Goal: Information Seeking & Learning: Learn about a topic

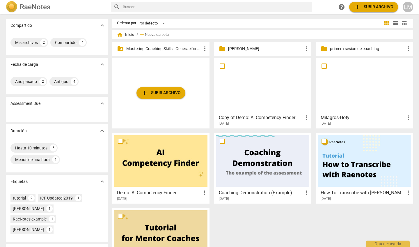
click at [182, 48] on p "Mastering Coaching Skills - Generación 31" at bounding box center [163, 49] width 75 height 6
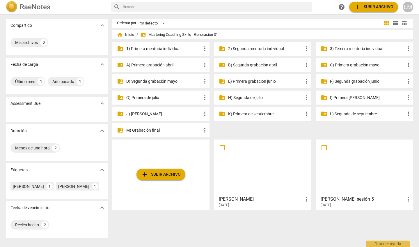
click at [241, 80] on p "E) Primera grabación junio" at bounding box center [265, 81] width 75 height 6
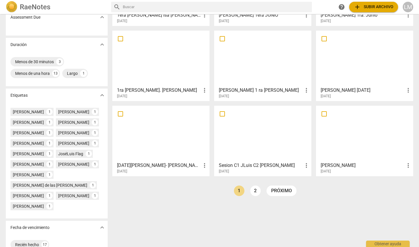
scroll to position [87, 0]
click at [253, 189] on link "2" at bounding box center [255, 190] width 10 height 10
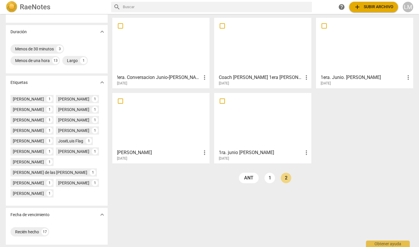
scroll to position [120, 0]
click at [269, 173] on link "1" at bounding box center [269, 178] width 10 height 10
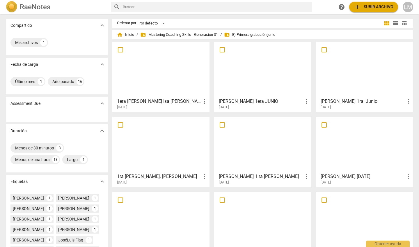
click at [328, 102] on h3 "[PERSON_NAME] 1ra. Junio" at bounding box center [363, 101] width 84 height 7
click at [156, 33] on span "folder_shared Mastering Coaching Skills - Generación 31" at bounding box center [179, 35] width 78 height 6
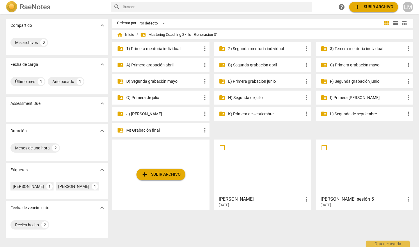
click at [182, 96] on p "G) Primera de julio" at bounding box center [163, 98] width 75 height 6
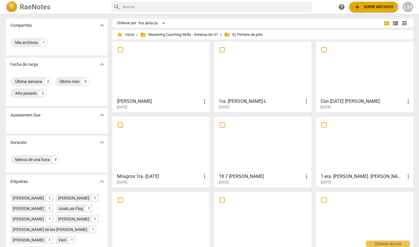
click at [240, 93] on div at bounding box center [262, 69] width 93 height 51
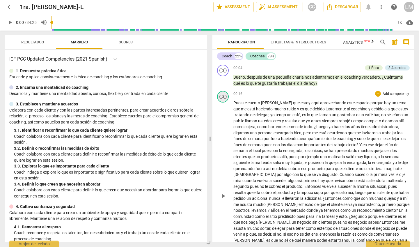
click at [223, 94] on div "CO" at bounding box center [223, 97] width 12 height 12
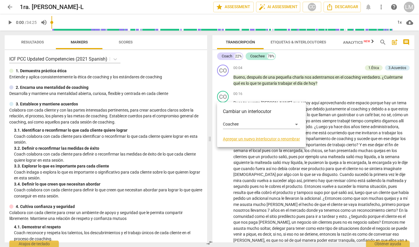
click at [246, 138] on link "Agregar un nuevo interlocutor o renombrar" at bounding box center [261, 138] width 77 height 5
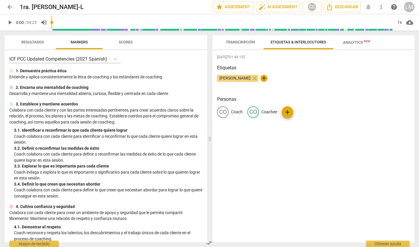
click at [253, 113] on div "CO" at bounding box center [253, 112] width 12 height 12
type input "Cliente"
click at [334, 86] on div "[PERSON_NAME] close +" at bounding box center [313, 81] width 193 height 12
click at [281, 41] on span "Etiquetas & Interlocutores" at bounding box center [299, 42] width 56 height 4
click at [9, 22] on span "play_arrow" at bounding box center [9, 22] width 7 height 7
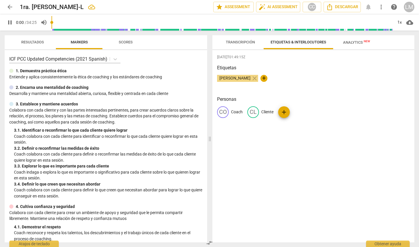
click at [8, 22] on span "pause" at bounding box center [9, 22] width 7 height 7
click at [257, 146] on div "[DATE]T01:49:15Z Etiquetas [PERSON_NAME] close + Personas CO Coach CL Cliente a…" at bounding box center [313, 146] width 202 height 192
click at [241, 40] on span "Transcripción" at bounding box center [240, 42] width 29 height 4
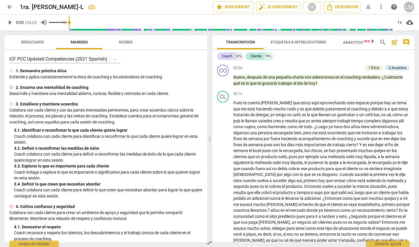
drag, startPoint x: 53, startPoint y: 23, endPoint x: 47, endPoint y: 24, distance: 5.6
click at [47, 24] on div "play_arrow 0:00 / 34:25 volume_up 1x cloud_download" at bounding box center [210, 22] width 410 height 16
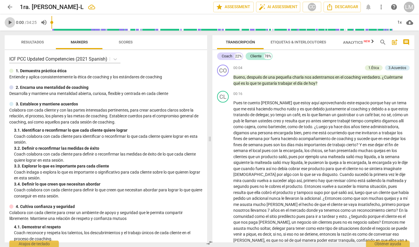
click at [10, 22] on span "play_arrow" at bounding box center [9, 22] width 7 height 7
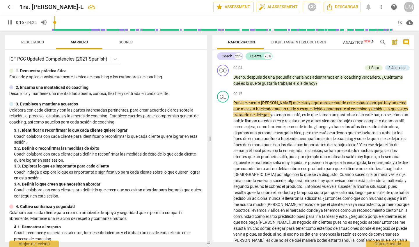
click at [9, 21] on span "pause" at bounding box center [9, 22] width 7 height 7
type input "17"
click at [351, 67] on p "Add competency" at bounding box center [349, 67] width 28 height 5
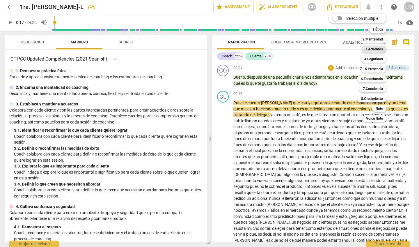
click at [376, 48] on b "3.Acuerdos" at bounding box center [374, 49] width 18 height 7
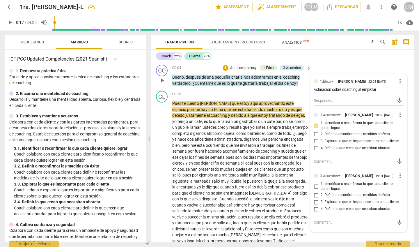
click at [252, 67] on p "Add competency" at bounding box center [244, 67] width 28 height 5
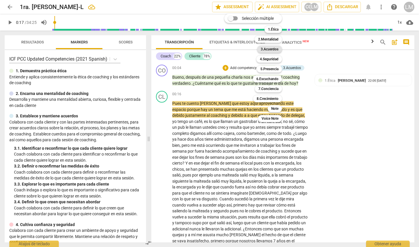
click at [270, 49] on b "3.Acuerdos" at bounding box center [270, 49] width 18 height 7
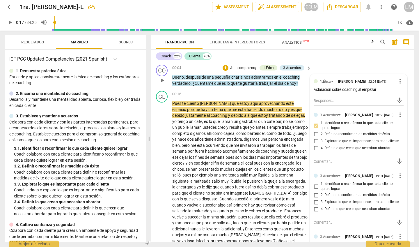
click at [315, 190] on input "1. Identificar o reconfirmar lo que cada cliente quiere lograr" at bounding box center [315, 186] width 9 height 7
checkbox input "true"
click at [315, 82] on div at bounding box center [316, 81] width 4 height 4
click at [327, 82] on div "1.Ética" at bounding box center [325, 82] width 11 height 6
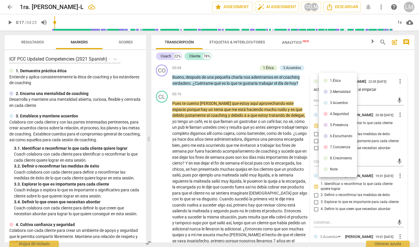
click at [319, 81] on li "1.Ética" at bounding box center [338, 80] width 38 height 11
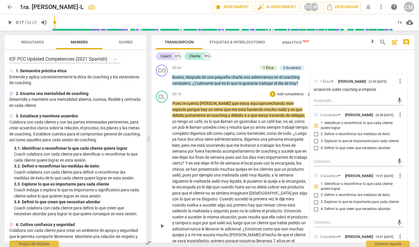
click at [163, 109] on div "play_arrow pause" at bounding box center [164, 225] width 15 height 247
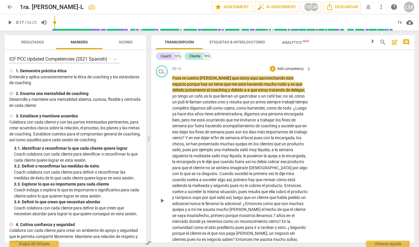
scroll to position [36, 0]
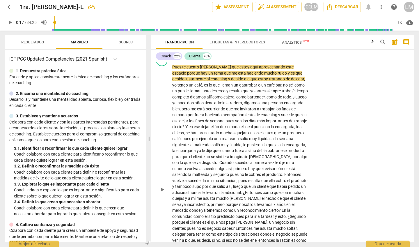
click at [163, 186] on span "play_arrow" at bounding box center [162, 189] width 7 height 7
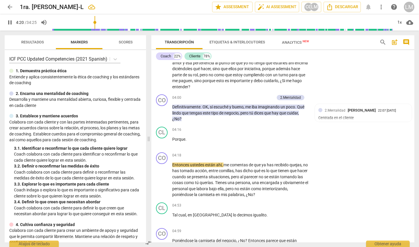
scroll to position [262, 0]
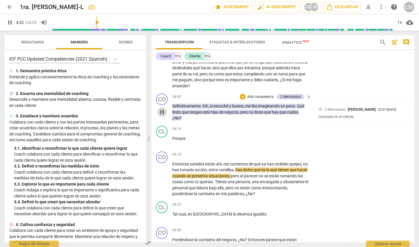
click at [163, 109] on span "pause" at bounding box center [162, 112] width 7 height 7
type input "272"
click at [257, 94] on p "Add competency" at bounding box center [261, 96] width 28 height 5
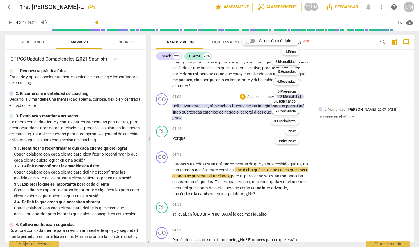
click at [172, 129] on div at bounding box center [209, 123] width 419 height 247
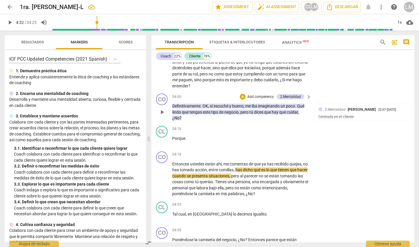
click at [257, 94] on p "Add competency" at bounding box center [261, 96] width 28 height 5
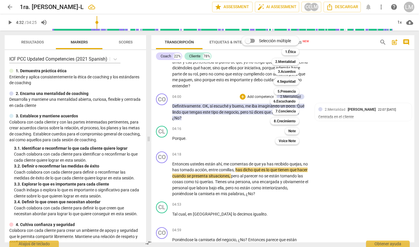
click at [248, 122] on div "Selección múltiple m 1.Ética 1 2.Mentalidad 2 3.Acuerdos 3 4.Seguridad 4 5.Pres…" at bounding box center [274, 90] width 71 height 111
click at [172, 126] on div at bounding box center [209, 123] width 419 height 247
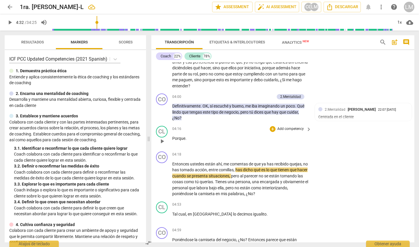
click at [171, 130] on div "CL play_arrow pause" at bounding box center [164, 136] width 16 height 21
click at [302, 104] on p "Definitivamente . OK , sí escuché y bueno , me iba imaginando un poco . Qué lin…" at bounding box center [240, 112] width 136 height 18
click at [170, 130] on div "CL play_arrow pause" at bounding box center [164, 136] width 16 height 21
click at [171, 153] on div "CO play_arrow pause" at bounding box center [164, 173] width 16 height 45
click at [172, 154] on div "CO play_arrow pause" at bounding box center [164, 173] width 16 height 45
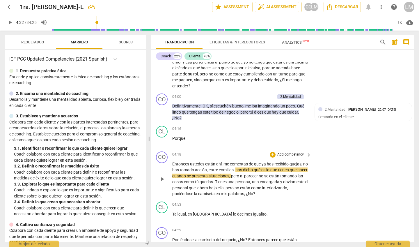
click at [167, 153] on div "CO play_arrow pause" at bounding box center [164, 173] width 16 height 45
click at [171, 152] on div "CO play_arrow pause" at bounding box center [164, 173] width 16 height 45
click at [171, 154] on div "CO play_arrow pause" at bounding box center [164, 173] width 16 height 45
click at [172, 161] on span "Entonces" at bounding box center [181, 163] width 18 height 5
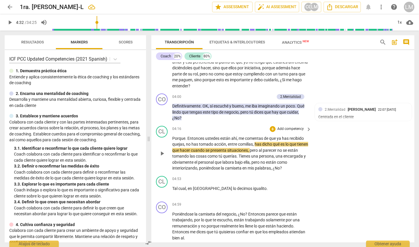
click at [171, 129] on div "CL play_arrow pause" at bounding box center [164, 148] width 16 height 45
click at [303, 104] on p "Definitivamente . OK , sí escuché y bueno , me iba imaginando un poco . Qué lin…" at bounding box center [240, 112] width 136 height 18
click at [170, 95] on div "CO play_arrow pause" at bounding box center [164, 107] width 16 height 28
click at [162, 109] on span "play_arrow" at bounding box center [162, 112] width 7 height 7
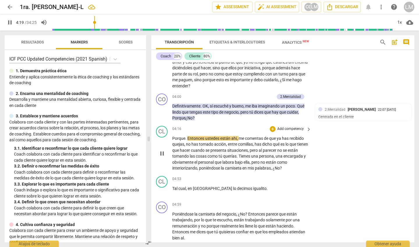
click at [187, 136] on span "Entonces" at bounding box center [196, 138] width 18 height 5
click at [161, 150] on span "pause" at bounding box center [162, 153] width 7 height 7
type input "261"
click at [187, 136] on span "Entonces" at bounding box center [196, 138] width 18 height 5
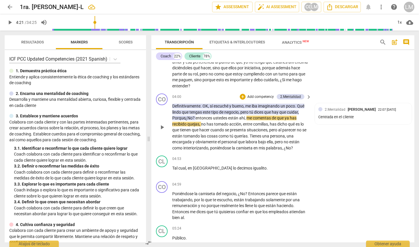
click at [170, 96] on div "CO play_arrow pause" at bounding box center [164, 121] width 16 height 57
click at [171, 97] on div "CO play_arrow pause" at bounding box center [164, 121] width 16 height 57
click at [163, 105] on div "play_arrow pause" at bounding box center [164, 127] width 15 height 44
click at [180, 104] on span "Definitivamente" at bounding box center [186, 106] width 28 height 5
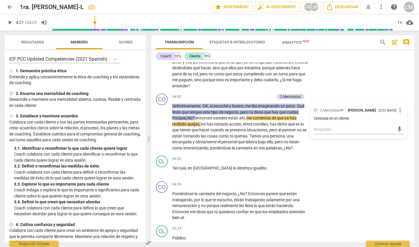
click at [190, 83] on span "?" at bounding box center [189, 85] width 2 height 5
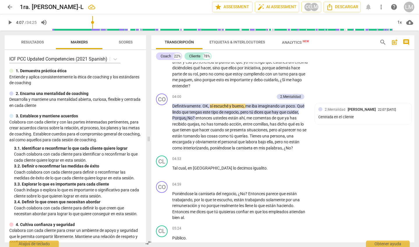
drag, startPoint x: 97, startPoint y: 20, endPoint x: 93, endPoint y: 20, distance: 3.5
click at [93, 20] on input "range" at bounding box center [221, 22] width 341 height 19
click at [162, 105] on div "play_arrow pause" at bounding box center [164, 127] width 15 height 44
click at [162, 124] on span "play_arrow" at bounding box center [162, 127] width 7 height 7
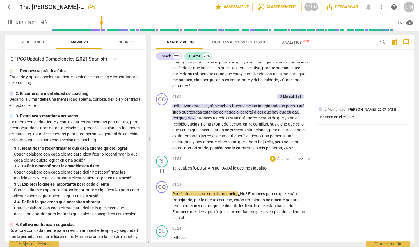
click at [163, 167] on span "pause" at bounding box center [162, 170] width 7 height 7
click at [342, 145] on div "CO play_arrow pause 04:00 + Add competency 2.Mentalidad keyboard_arrow_right De…" at bounding box center [282, 122] width 263 height 62
click at [162, 124] on span "play_arrow" at bounding box center [162, 127] width 7 height 7
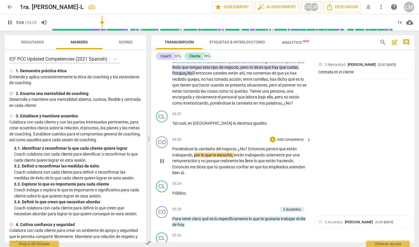
scroll to position [313, 0]
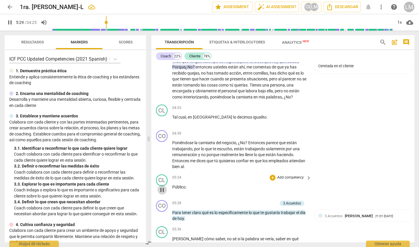
click at [163, 186] on span "pause" at bounding box center [162, 189] width 7 height 7
type input "330"
click at [172, 184] on span "Público" at bounding box center [178, 186] width 13 height 5
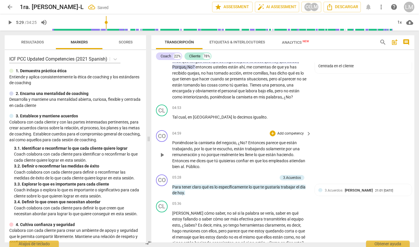
click at [199, 164] on span "Público" at bounding box center [192, 166] width 13 height 5
click at [230, 198] on div "CL play_arrow pause 05:36 + Add competency keyboard_arrow_right [PERSON_NAME] c…" at bounding box center [282, 241] width 263 height 86
click at [262, 175] on p "Add competency" at bounding box center [264, 177] width 28 height 5
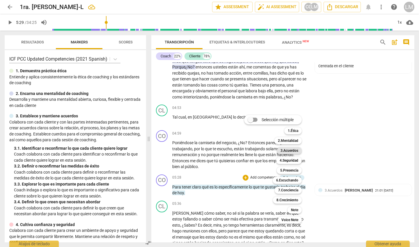
click at [289, 150] on b "3.Acuerdos" at bounding box center [289, 150] width 18 height 7
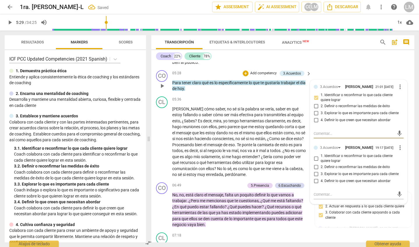
scroll to position [419, 0]
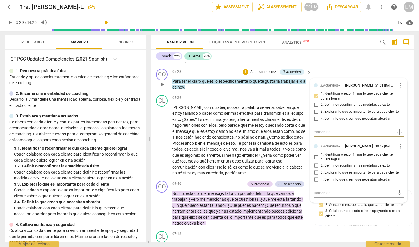
click at [316, 153] on input "1. Identificar o reconfirmar lo que cada cliente quiere lograr" at bounding box center [315, 156] width 9 height 7
checkbox input "true"
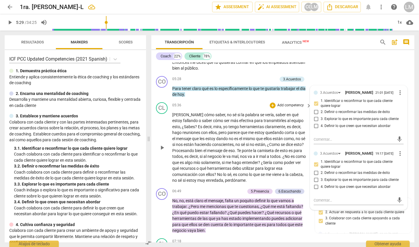
click at [163, 144] on span "play_arrow" at bounding box center [162, 147] width 7 height 7
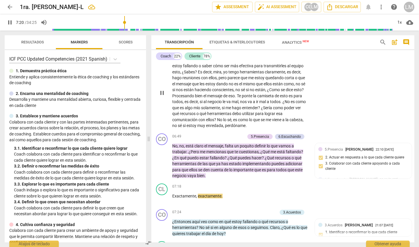
scroll to position [468, 0]
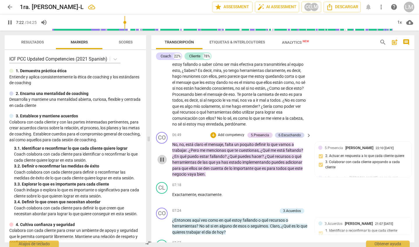
click at [162, 156] on span "pause" at bounding box center [162, 159] width 7 height 7
type input "443"
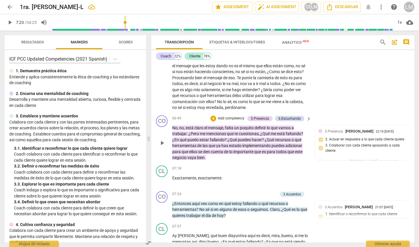
scroll to position [484, 0]
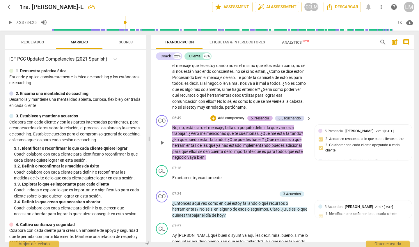
click at [256, 115] on div "5.Presencia" at bounding box center [260, 117] width 18 height 5
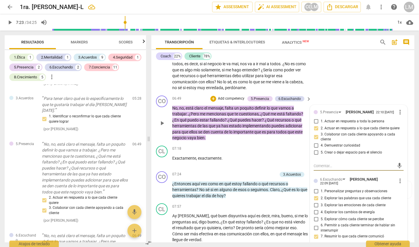
scroll to position [489, 0]
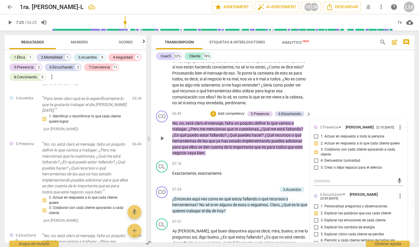
click at [236, 111] on p "Add competency" at bounding box center [231, 113] width 28 height 5
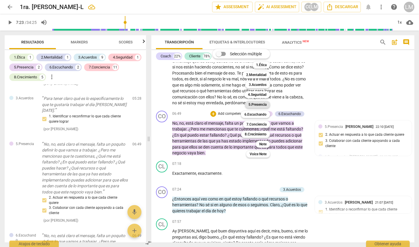
click at [265, 105] on b "5.Presencia" at bounding box center [257, 104] width 18 height 7
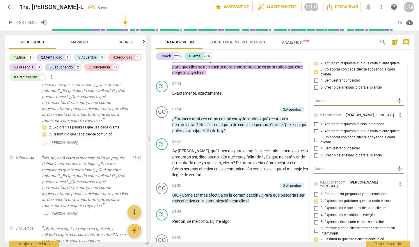
scroll to position [570, 0]
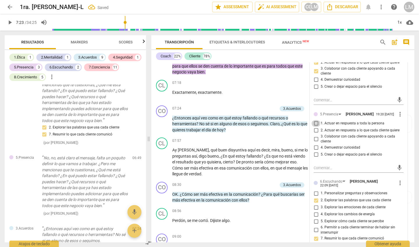
click at [314, 120] on input "1. Actuar en respuesta a toda la persona" at bounding box center [315, 123] width 9 height 7
checkbox input "true"
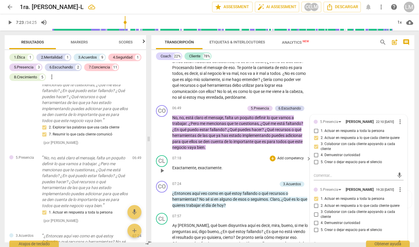
scroll to position [498, 0]
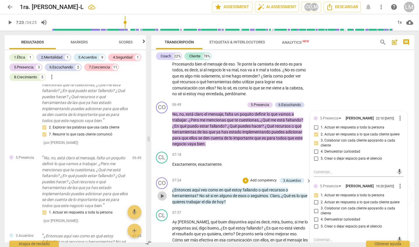
click at [162, 192] on span "play_arrow" at bounding box center [162, 195] width 7 height 7
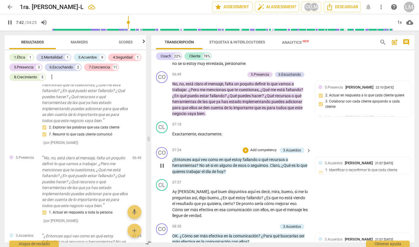
scroll to position [547, 0]
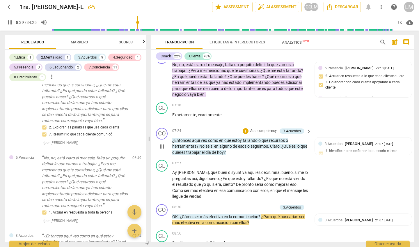
click at [265, 128] on p "Add competency" at bounding box center [264, 130] width 28 height 5
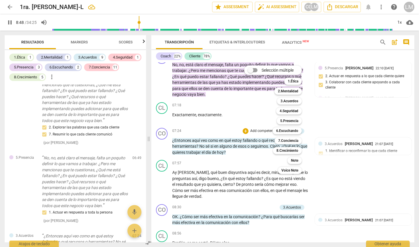
click at [164, 177] on div at bounding box center [209, 123] width 419 height 247
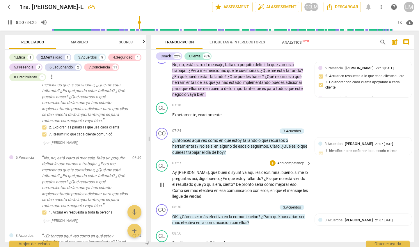
click at [162, 181] on span "pause" at bounding box center [162, 184] width 7 height 7
type input "531"
click at [271, 128] on p "Add competency" at bounding box center [264, 130] width 28 height 5
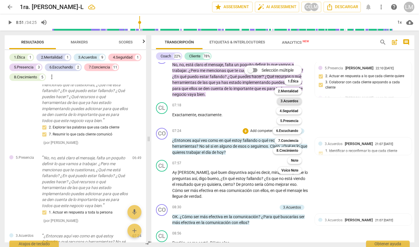
click at [293, 101] on b "3.Acuerdos" at bounding box center [289, 100] width 18 height 7
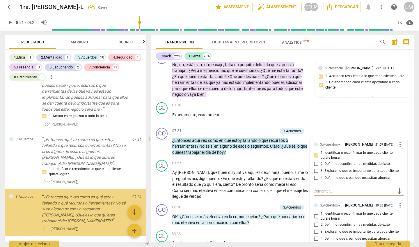
scroll to position [542, 0]
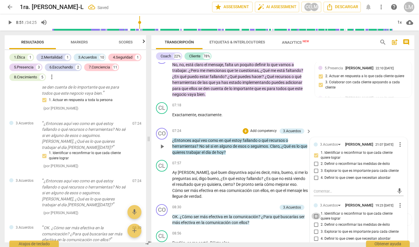
click at [315, 212] on input "1. Identificar o reconfirmar lo que cada cliente quiere lograr" at bounding box center [315, 215] width 9 height 7
checkbox input "true"
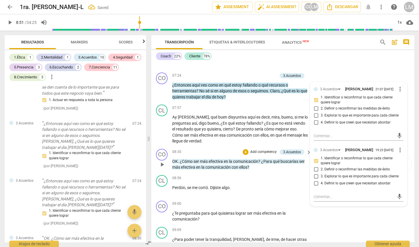
scroll to position [601, 0]
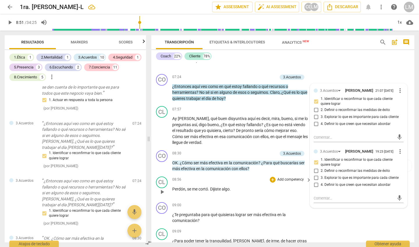
click at [251, 174] on div "CL play_arrow pause 08:56 + Add competency keyboard_arrow_right Perdón , se me …" at bounding box center [282, 187] width 263 height 26
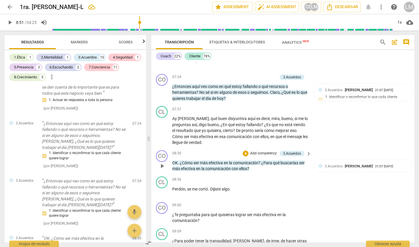
click at [262, 151] on p "Add competency" at bounding box center [264, 153] width 28 height 5
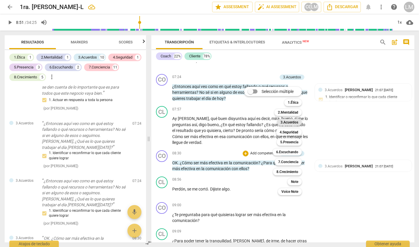
click at [286, 122] on b "3.Acuerdos" at bounding box center [289, 122] width 18 height 7
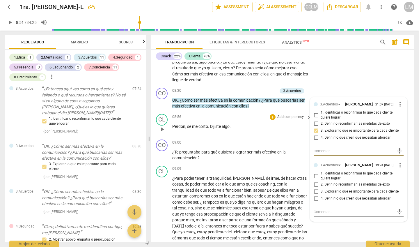
scroll to position [664, 0]
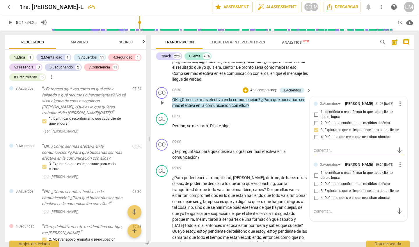
click at [316, 187] on input "3. Explorar lo que es importante para cada cliente" at bounding box center [315, 190] width 9 height 7
checkbox input "true"
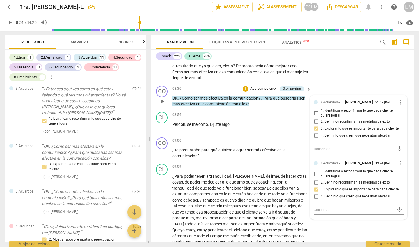
scroll to position [666, 0]
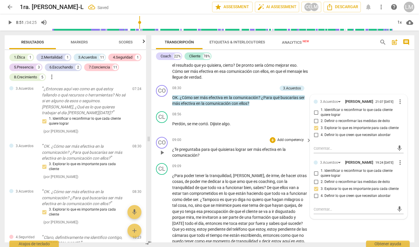
click at [162, 149] on span "play_arrow" at bounding box center [162, 152] width 7 height 7
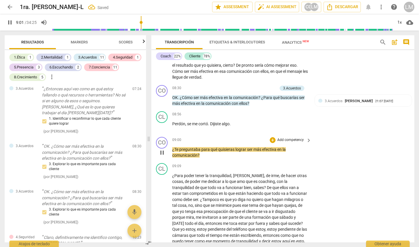
click at [289, 137] on p "Add competency" at bounding box center [291, 139] width 28 height 5
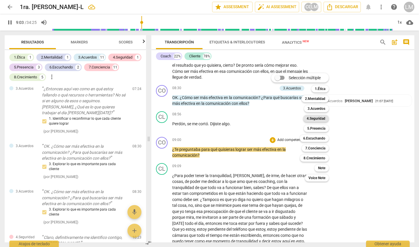
click at [315, 118] on b "4.Seguridad" at bounding box center [316, 118] width 19 height 7
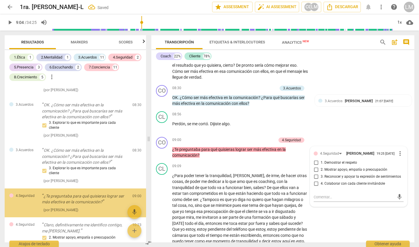
scroll to position [676, 0]
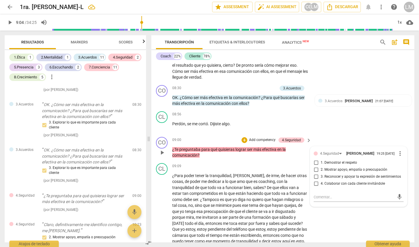
click at [253, 137] on p "Add competency" at bounding box center [262, 139] width 28 height 5
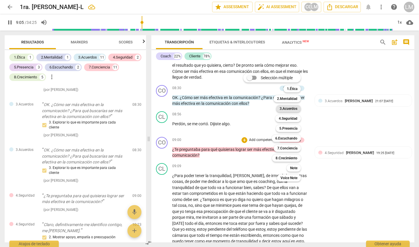
click at [289, 108] on b "3.Acuerdos" at bounding box center [289, 108] width 18 height 7
type input "546"
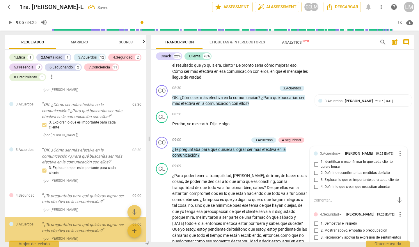
scroll to position [704, 0]
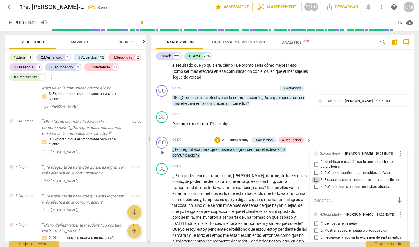
click at [316, 176] on input "3. Explorar lo que es importante para cada cliente" at bounding box center [315, 179] width 9 height 7
checkbox input "true"
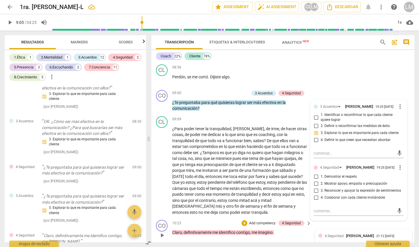
scroll to position [712, 0]
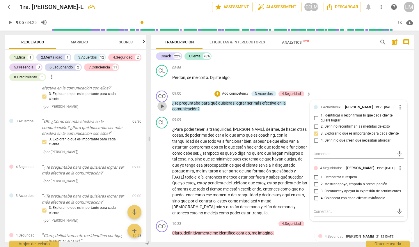
click at [162, 103] on span "play_arrow" at bounding box center [162, 106] width 7 height 7
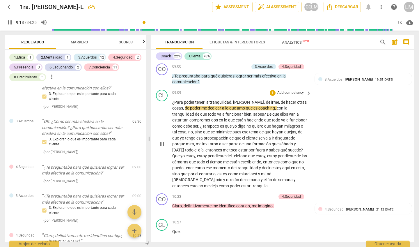
scroll to position [741, 0]
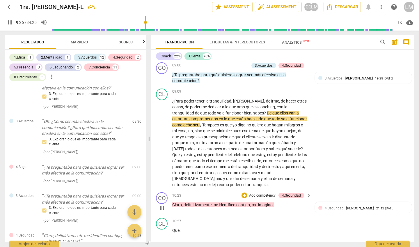
click at [257, 193] on p "Add competency" at bounding box center [262, 195] width 28 height 5
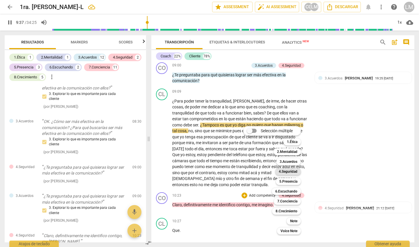
click at [284, 174] on b "4.Seguridad" at bounding box center [288, 171] width 19 height 7
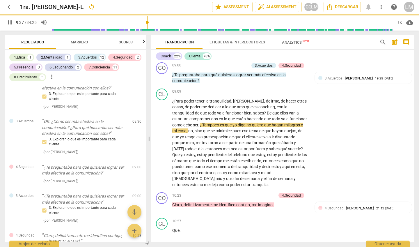
type input "578"
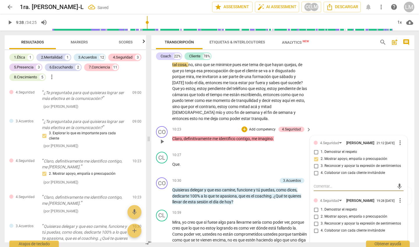
scroll to position [807, 0]
click at [315, 213] on input "2. Mostrar apoyo, empatía o preocupación" at bounding box center [315, 216] width 9 height 7
checkbox input "true"
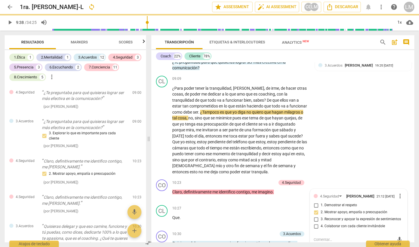
scroll to position [726, 0]
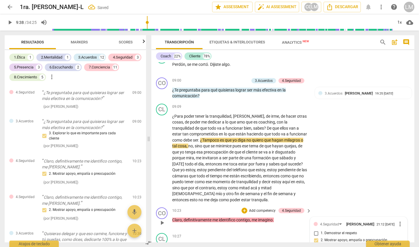
click at [269, 207] on div "10:23 + Add competency 4.Seguridad keyboard_arrow_right Claro , definitivamente…" at bounding box center [242, 217] width 140 height 21
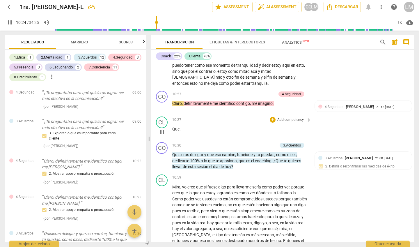
scroll to position [849, 0]
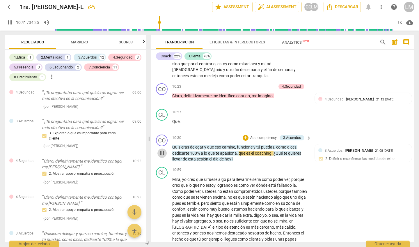
click at [162, 150] on span "pause" at bounding box center [162, 153] width 7 height 7
type input "642"
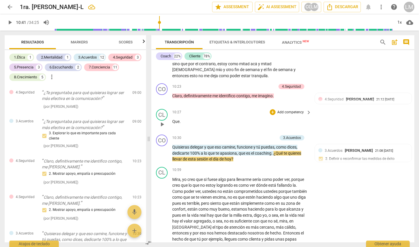
click at [173, 119] on span "Que" at bounding box center [175, 121] width 7 height 5
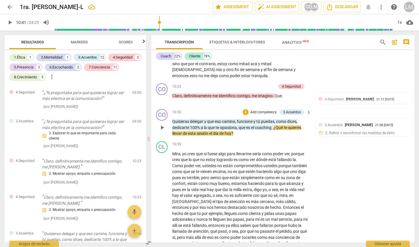
click at [171, 109] on div "CO play_arrow pause" at bounding box center [164, 123] width 16 height 28
click at [172, 109] on div "CO play_arrow pause" at bounding box center [164, 123] width 16 height 28
click at [284, 93] on p "Claro , definitivamente me identifico contigo , me [PERSON_NAME] . Que ." at bounding box center [240, 96] width 136 height 6
click at [178, 118] on p "Quisieras delegar y que eso camine , funcione y tú puedas , como dices , dedica…" at bounding box center [240, 127] width 136 height 18
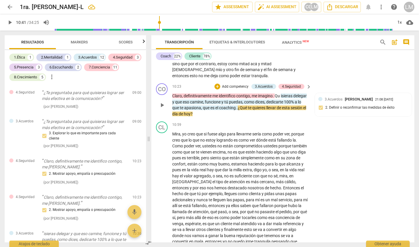
click at [172, 93] on span "Claro" at bounding box center [177, 95] width 10 height 5
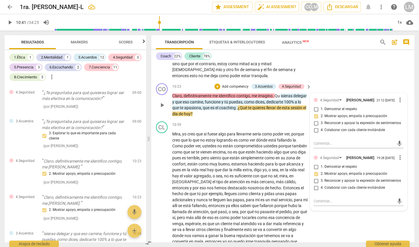
click at [172, 83] on div "10:23 + Add competency 3.Acuerdos 4.Seguridad keyboard_arrow_right Claro , defi…" at bounding box center [242, 99] width 140 height 33
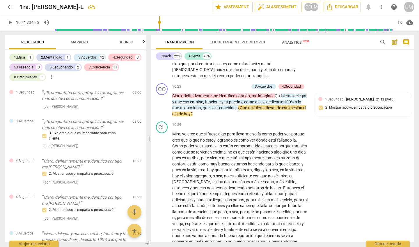
click at [281, 93] on span "Qu" at bounding box center [278, 95] width 6 height 5
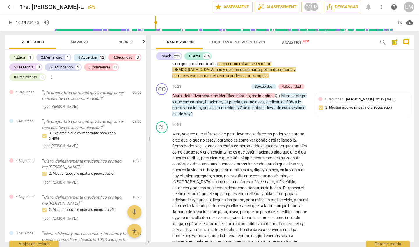
drag, startPoint x: 161, startPoint y: 19, endPoint x: 156, endPoint y: 19, distance: 4.4
click at [156, 19] on input "range" at bounding box center [223, 22] width 339 height 19
click at [162, 102] on span "play_arrow" at bounding box center [162, 105] width 7 height 7
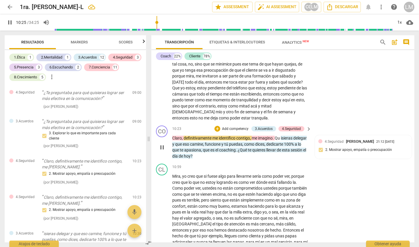
scroll to position [808, 0]
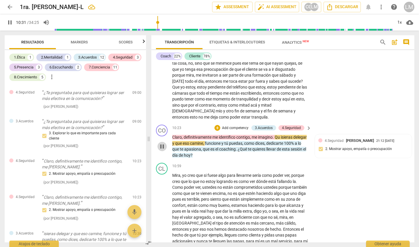
click at [161, 143] on span "pause" at bounding box center [162, 146] width 7 height 7
type input "631"
click at [275, 135] on span "." at bounding box center [274, 137] width 2 height 5
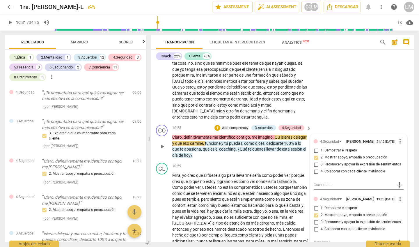
click at [275, 134] on p "Claro , definitivamente me identifico contigo , me [PERSON_NAME] . Qu isieras d…" at bounding box center [240, 146] width 136 height 24
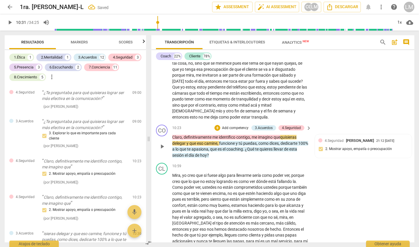
click at [285, 135] on span "qu" at bounding box center [282, 137] width 5 height 5
click at [288, 135] on span "isieras" at bounding box center [291, 137] width 12 height 5
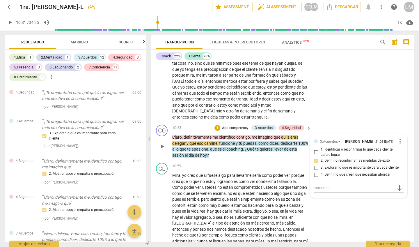
click at [289, 135] on span "isieras" at bounding box center [293, 137] width 12 height 5
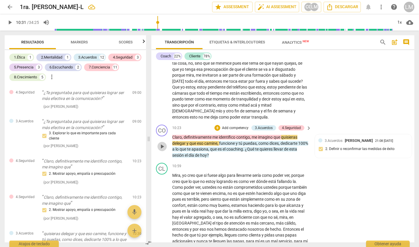
click at [163, 143] on span "play_arrow" at bounding box center [162, 146] width 7 height 7
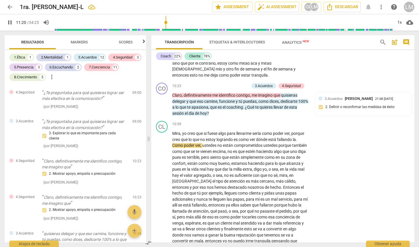
scroll to position [850, 0]
click at [9, 22] on span "pause" at bounding box center [9, 22] width 7 height 7
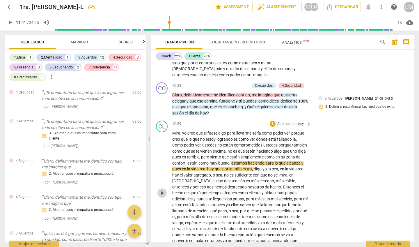
click at [161, 189] on span "play_arrow" at bounding box center [162, 192] width 7 height 7
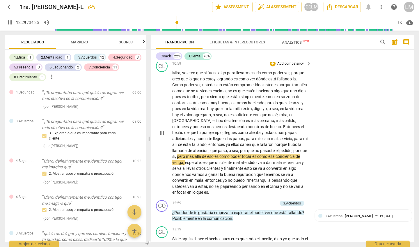
scroll to position [911, 0]
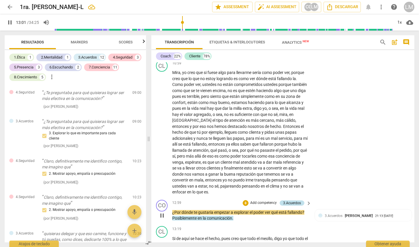
click at [287, 200] on div "3.Acuerdos" at bounding box center [292, 202] width 18 height 5
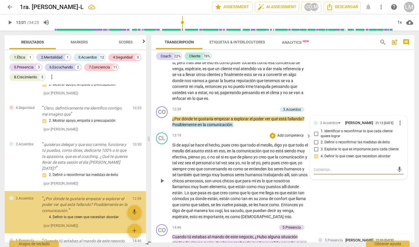
scroll to position [869, 0]
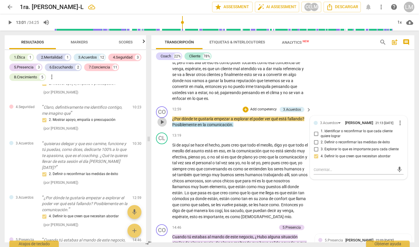
click at [163, 118] on span "play_arrow" at bounding box center [162, 121] width 7 height 7
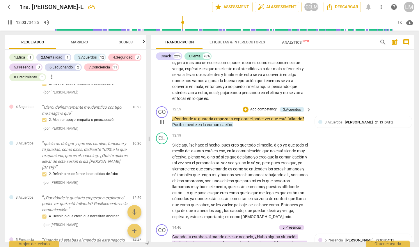
click at [263, 107] on p "Add competency" at bounding box center [264, 109] width 28 height 5
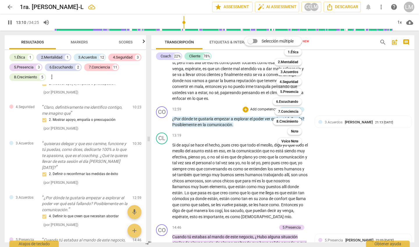
click at [255, 109] on div "Selección múltiple m 1.Ética 1 2.Mentalidad 2 3.Acuerdos 3 4.Seguridad 4 5.Pres…" at bounding box center [277, 90] width 71 height 111
click at [329, 120] on div at bounding box center [209, 123] width 419 height 247
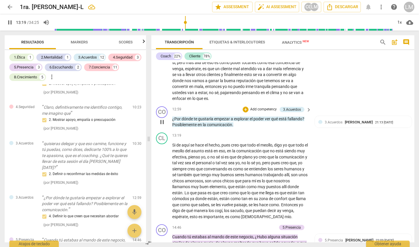
click at [163, 118] on span "pause" at bounding box center [162, 121] width 7 height 7
drag, startPoint x: 186, startPoint y: 23, endPoint x: 182, endPoint y: 23, distance: 4.7
click at [182, 23] on input "range" at bounding box center [223, 22] width 339 height 19
click at [163, 118] on span "play_arrow" at bounding box center [162, 121] width 7 height 7
click at [162, 118] on span "pause" at bounding box center [162, 121] width 7 height 7
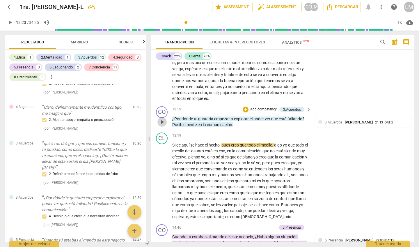
click at [163, 118] on span "play_arrow" at bounding box center [162, 121] width 7 height 7
click at [163, 118] on span "pause" at bounding box center [162, 121] width 7 height 7
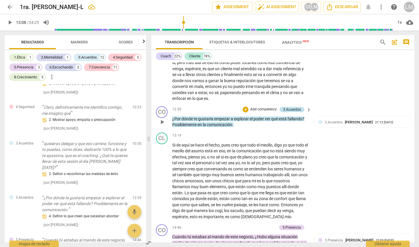
click at [293, 107] on div "3.Acuerdos" at bounding box center [292, 109] width 18 height 5
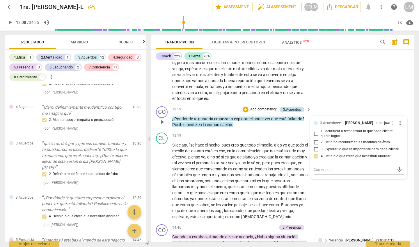
click at [289, 107] on div "3.Acuerdos" at bounding box center [292, 109] width 18 height 5
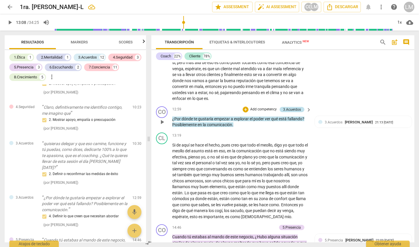
click at [289, 107] on div "3.Acuerdos" at bounding box center [292, 109] width 18 height 5
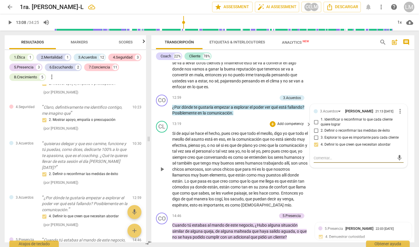
scroll to position [1003, 0]
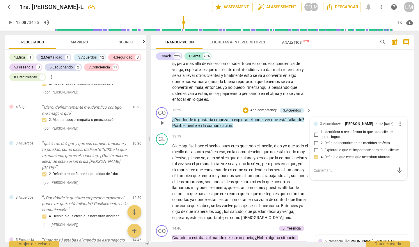
click at [259, 108] on p "Add competency" at bounding box center [264, 110] width 28 height 5
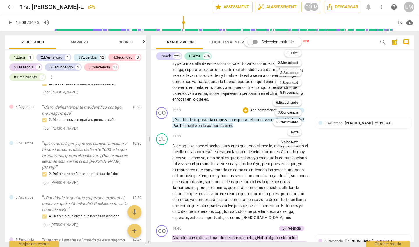
click at [333, 154] on div at bounding box center [209, 123] width 419 height 247
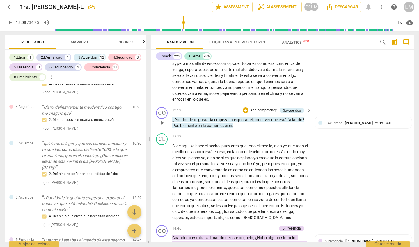
click at [267, 108] on p "Add competency" at bounding box center [264, 110] width 28 height 5
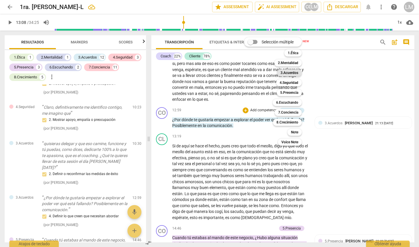
click at [287, 70] on b "3.Acuerdos" at bounding box center [289, 72] width 18 height 7
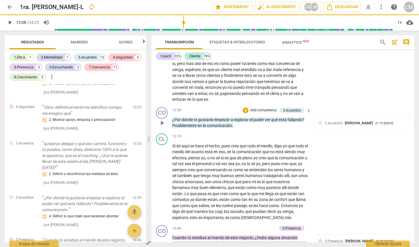
click at [265, 108] on p "Add competency" at bounding box center [264, 110] width 28 height 5
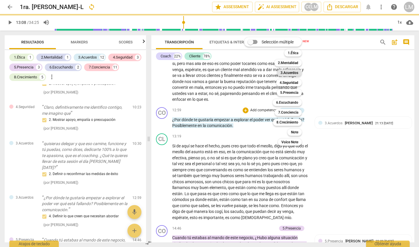
click at [287, 73] on b "3.Acuerdos" at bounding box center [289, 72] width 18 height 7
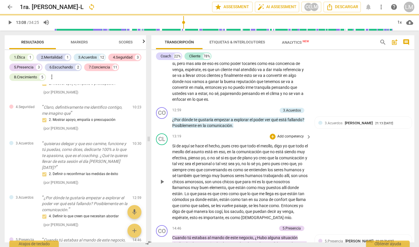
click at [318, 131] on div "CL play_arrow pause 13:19 + Add competency keyboard_arrow_right Si de aquí se h…" at bounding box center [282, 177] width 263 height 92
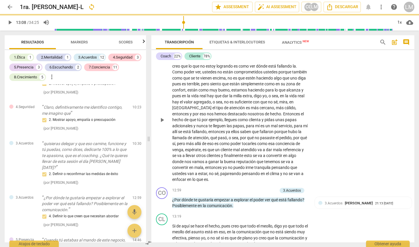
scroll to position [919, 0]
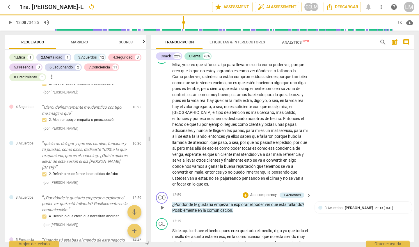
click at [266, 192] on p "Add competency" at bounding box center [264, 194] width 28 height 5
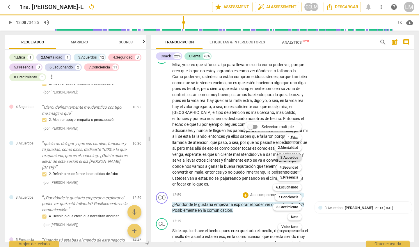
click at [290, 157] on b "3.Acuerdos" at bounding box center [289, 157] width 18 height 7
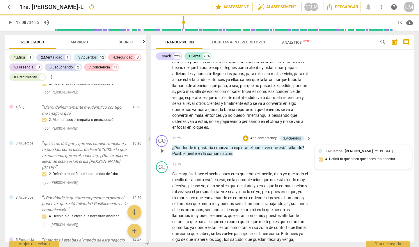
scroll to position [974, 0]
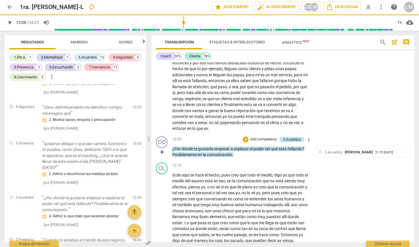
click at [293, 137] on div "3.Acuerdos" at bounding box center [292, 139] width 18 height 5
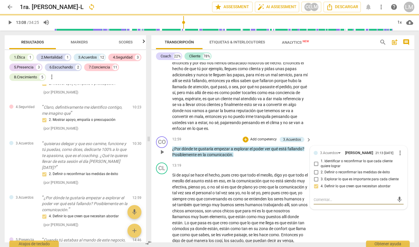
click at [258, 137] on p "Add competency" at bounding box center [264, 139] width 28 height 5
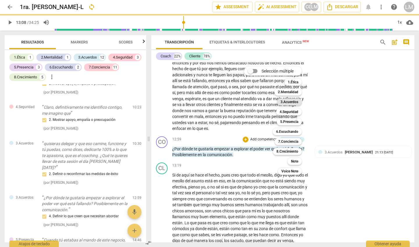
click at [287, 101] on b "3.Acuerdos" at bounding box center [289, 101] width 18 height 7
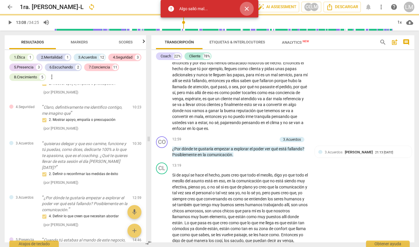
click at [245, 8] on span "close" at bounding box center [246, 8] width 7 height 7
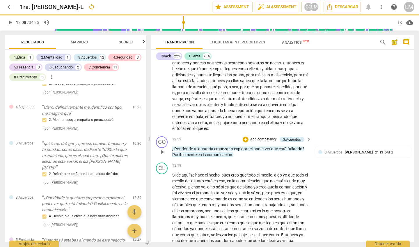
click at [263, 137] on p "Add competency" at bounding box center [264, 139] width 28 height 5
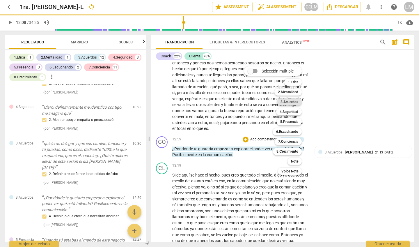
click at [288, 102] on b "3.Acuerdos" at bounding box center [289, 101] width 18 height 7
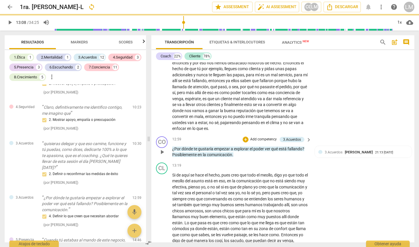
click at [267, 137] on p "Add competency" at bounding box center [264, 139] width 28 height 5
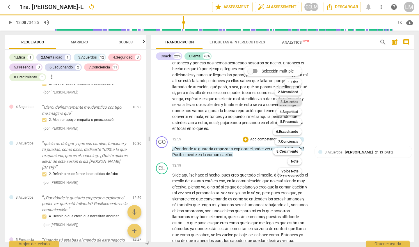
click at [290, 101] on b "3.Acuerdos" at bounding box center [289, 101] width 18 height 7
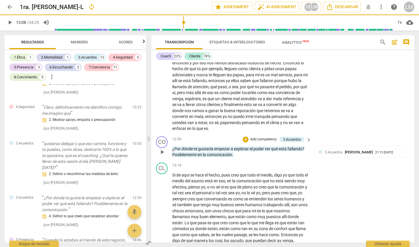
click at [267, 137] on p "Add competency" at bounding box center [264, 139] width 28 height 5
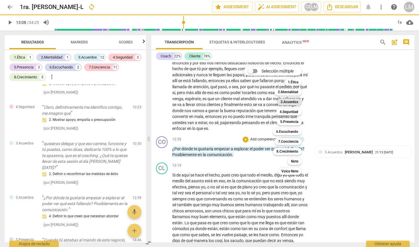
click at [293, 102] on b "3.Acuerdos" at bounding box center [289, 101] width 18 height 7
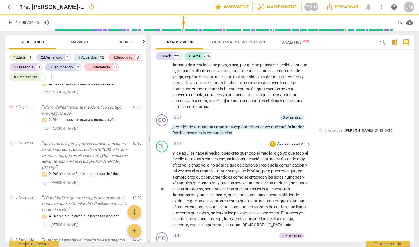
scroll to position [993, 0]
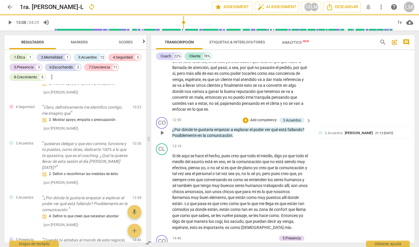
click at [257, 118] on p "Add competency" at bounding box center [264, 120] width 28 height 5
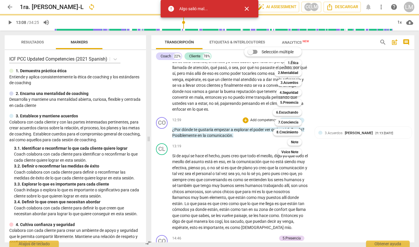
click at [248, 8] on span "close" at bounding box center [246, 8] width 7 height 7
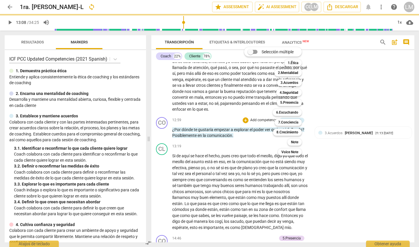
click at [116, 58] on div at bounding box center [209, 123] width 419 height 247
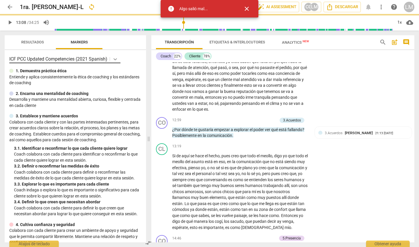
click at [116, 58] on icon at bounding box center [115, 59] width 6 height 6
click at [97, 201] on div "3. 4. Definir lo que creen que necesitan abordar" at bounding box center [77, 202] width 127 height 6
click at [245, 7] on span "close" at bounding box center [246, 8] width 7 height 7
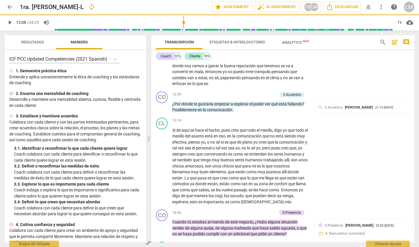
scroll to position [1018, 0]
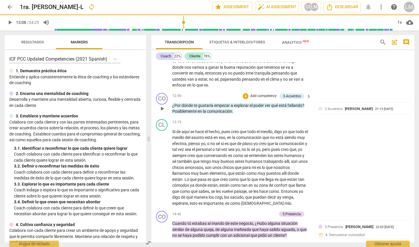
click at [263, 93] on p "Add competency" at bounding box center [264, 95] width 28 height 5
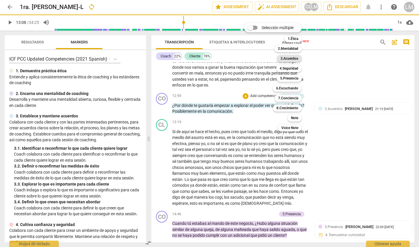
click at [289, 58] on b "3.Acuerdos" at bounding box center [289, 58] width 18 height 7
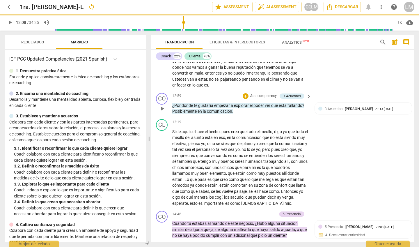
click at [265, 93] on p "Add competency" at bounding box center [264, 95] width 28 height 5
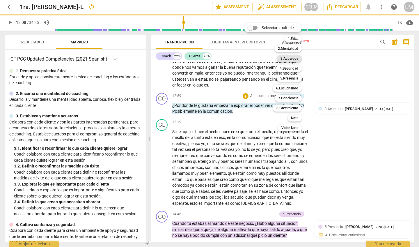
click at [288, 57] on b "3.Acuerdos" at bounding box center [289, 58] width 18 height 7
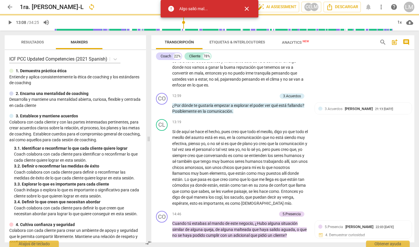
click at [248, 8] on span "close" at bounding box center [246, 8] width 7 height 7
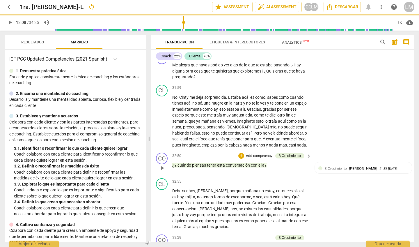
scroll to position [2641, 0]
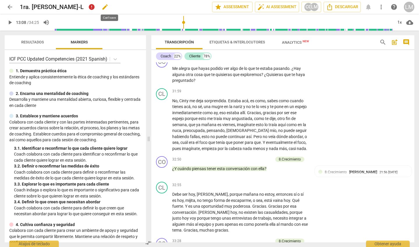
click at [96, 6] on span "error" at bounding box center [91, 7] width 9 height 9
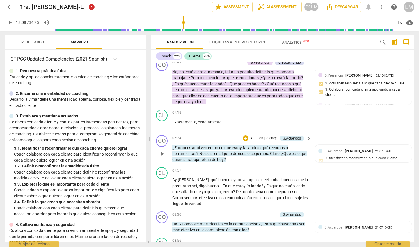
scroll to position [540, 0]
click at [265, 135] on p "Add competency" at bounding box center [264, 137] width 28 height 5
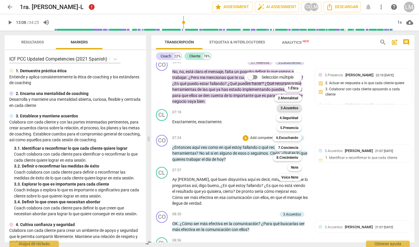
click at [289, 107] on b "3.Acuerdos" at bounding box center [289, 107] width 18 height 7
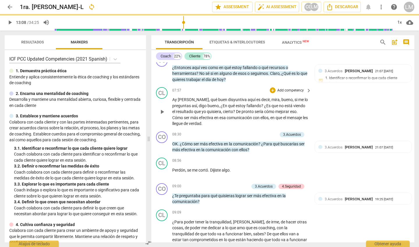
scroll to position [622, 0]
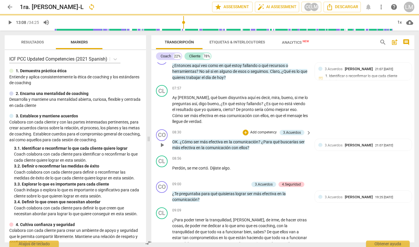
click at [160, 141] on span "play_arrow" at bounding box center [162, 144] width 7 height 7
type input "510"
